Goal: Information Seeking & Learning: Learn about a topic

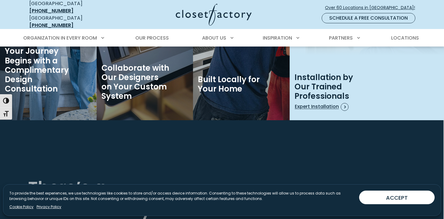
scroll to position [1051, 0]
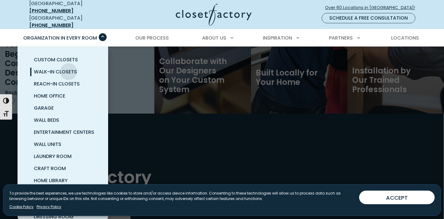
click at [69, 68] on span "Walk-In Closets" at bounding box center [55, 71] width 43 height 7
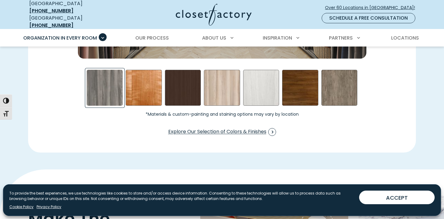
scroll to position [996, 0]
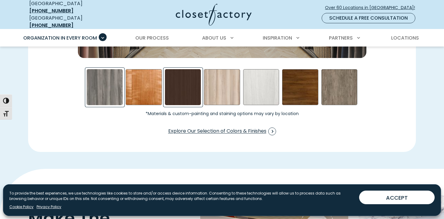
click at [184, 84] on div "Dark Chocolate Swatch" at bounding box center [183, 87] width 36 height 36
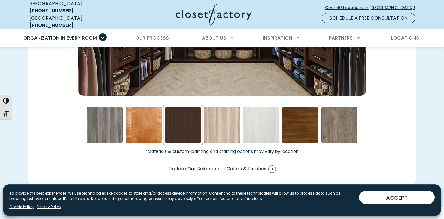
scroll to position [962, 0]
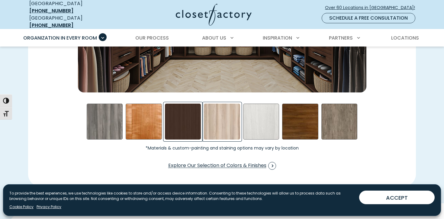
click at [217, 113] on div "Picnic in the Park Swatch" at bounding box center [222, 122] width 36 height 36
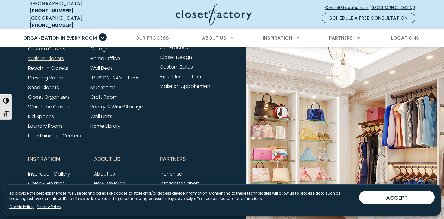
scroll to position [2027, 0]
